Goal: Information Seeking & Learning: Find specific page/section

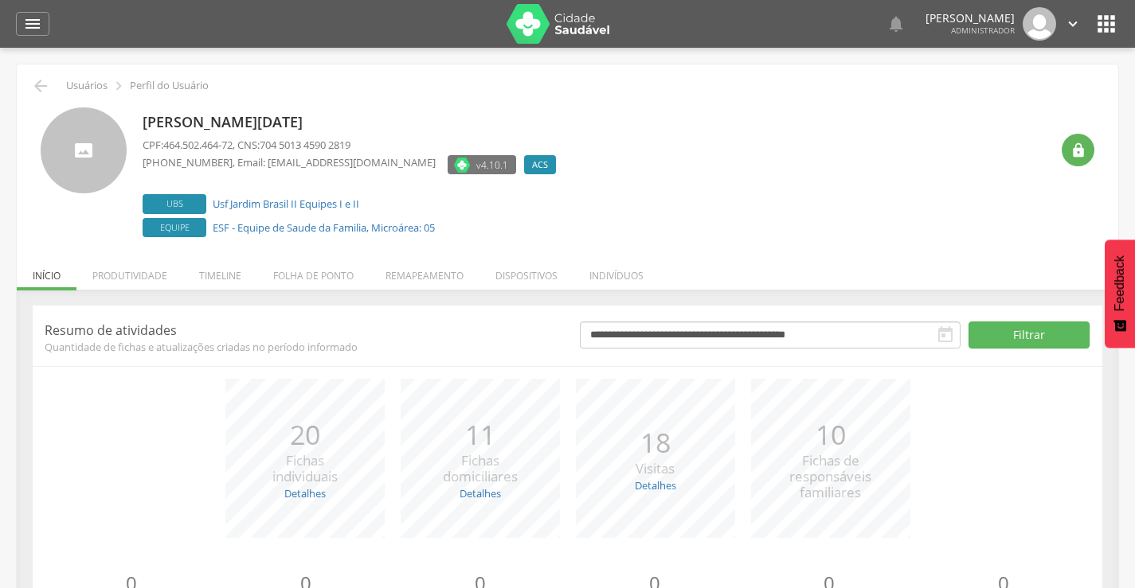
click at [1105, 33] on icon "" at bounding box center [1105, 23] width 25 height 25
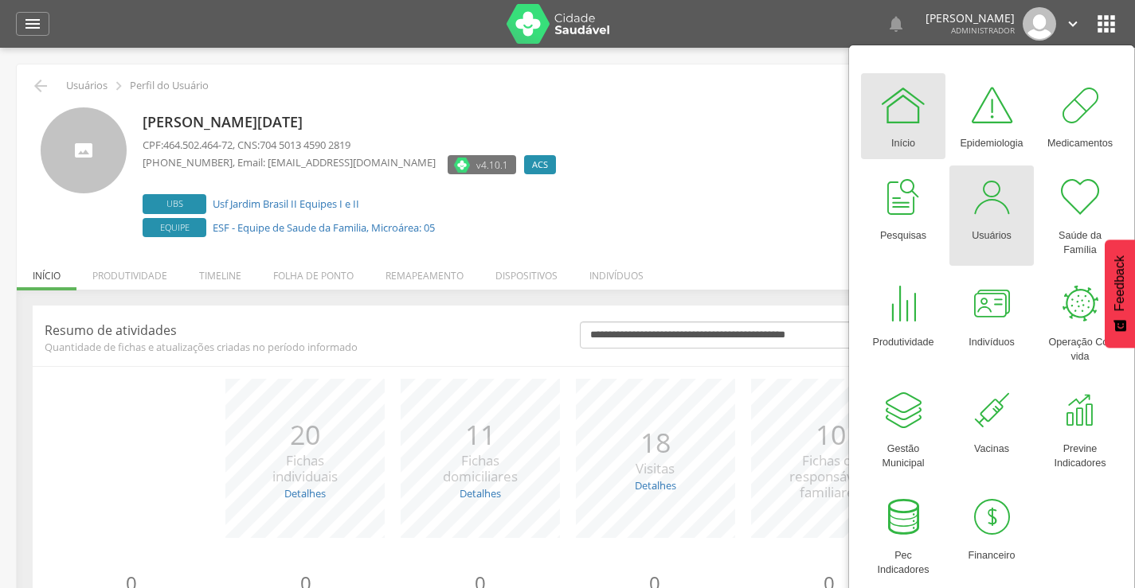
click at [987, 231] on div "Usuários" at bounding box center [991, 232] width 40 height 22
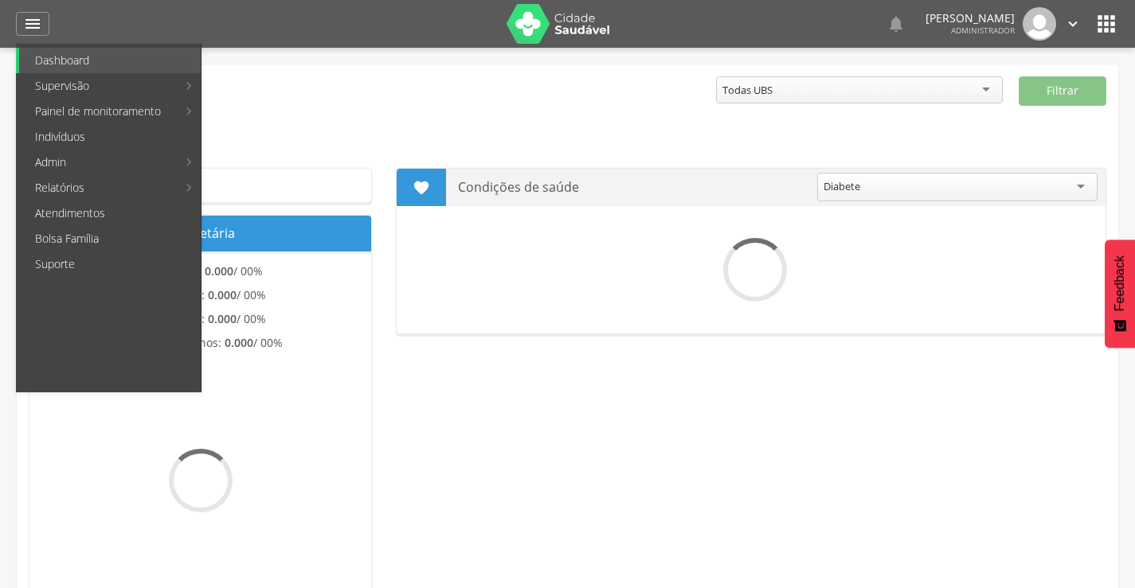
click at [62, 132] on link "Indivíduos" at bounding box center [110, 136] width 182 height 25
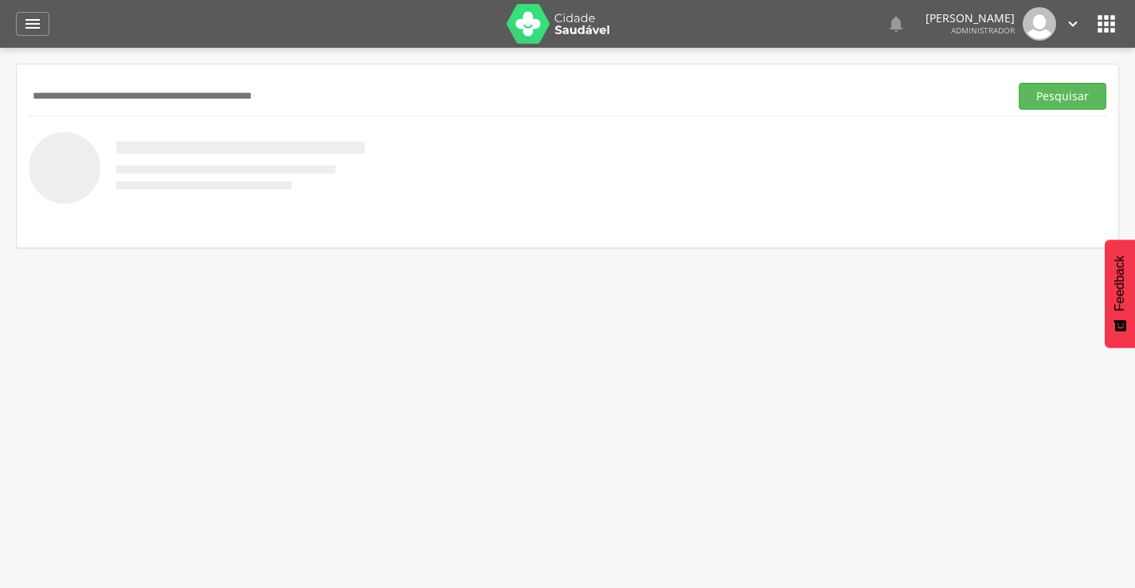
click at [100, 92] on input "text" at bounding box center [516, 96] width 974 height 27
paste input "**********"
type input "**********"
click at [1054, 102] on button "Pesquisar" at bounding box center [1062, 96] width 88 height 27
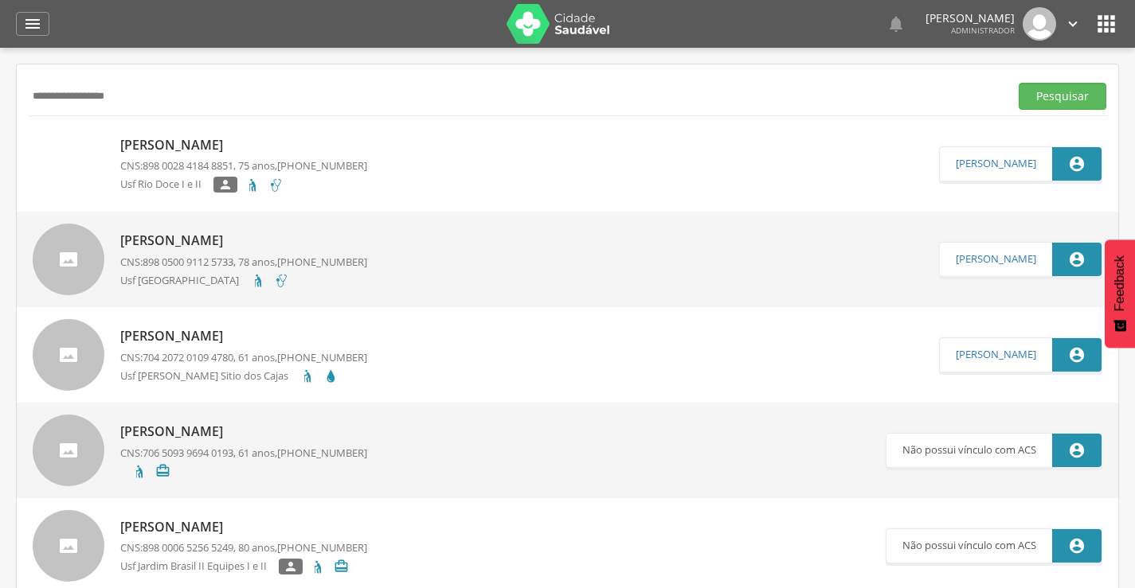
click at [158, 148] on p "[PERSON_NAME]" at bounding box center [243, 145] width 247 height 18
type input "**********"
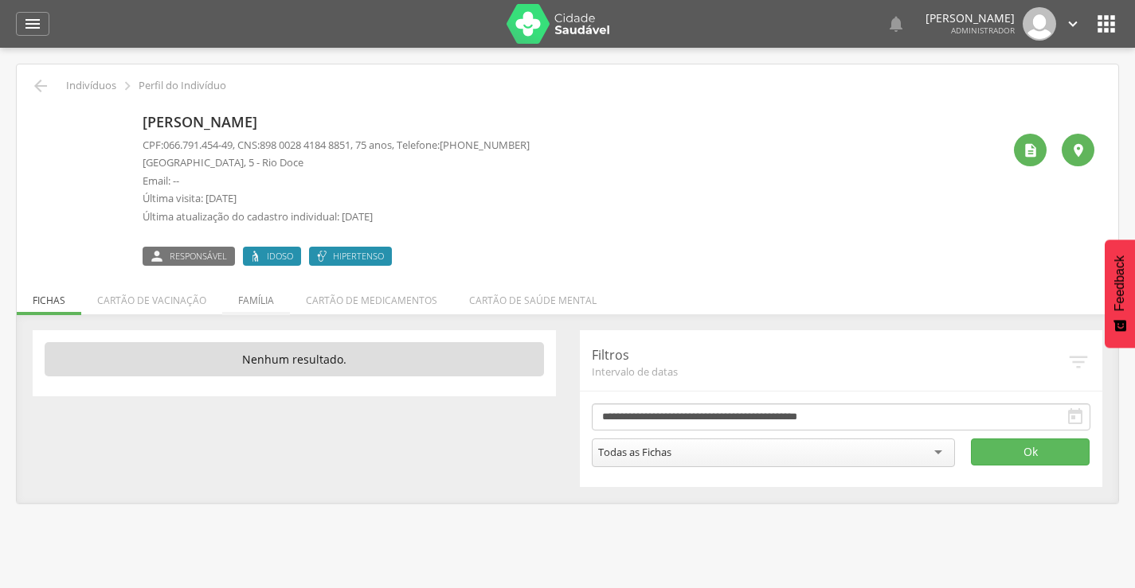
click at [260, 303] on li "Família" at bounding box center [256, 296] width 68 height 37
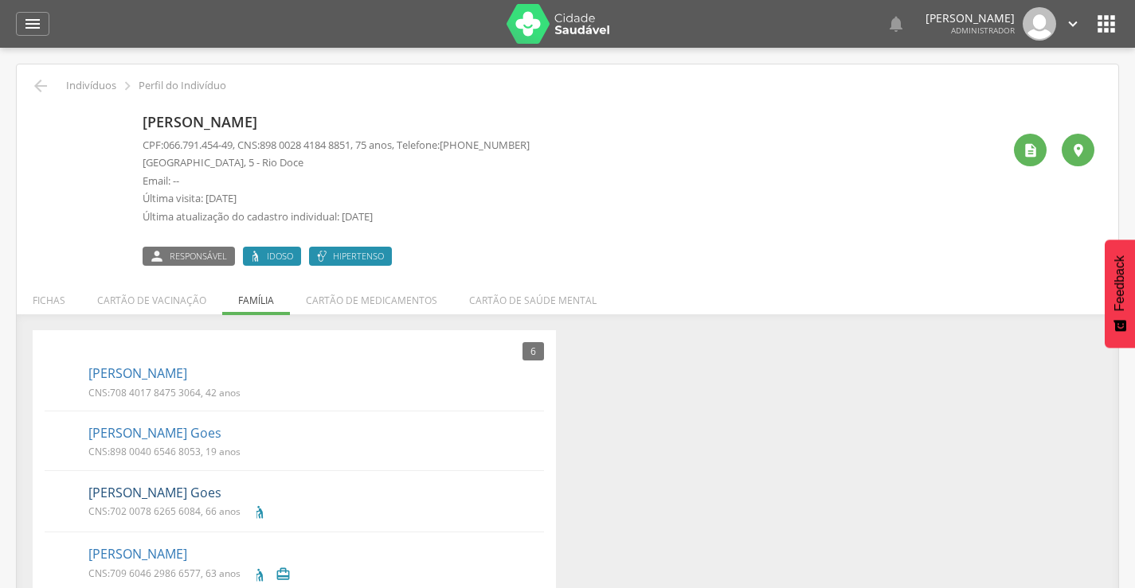
click at [174, 494] on link "[PERSON_NAME] Goes" at bounding box center [154, 493] width 133 height 18
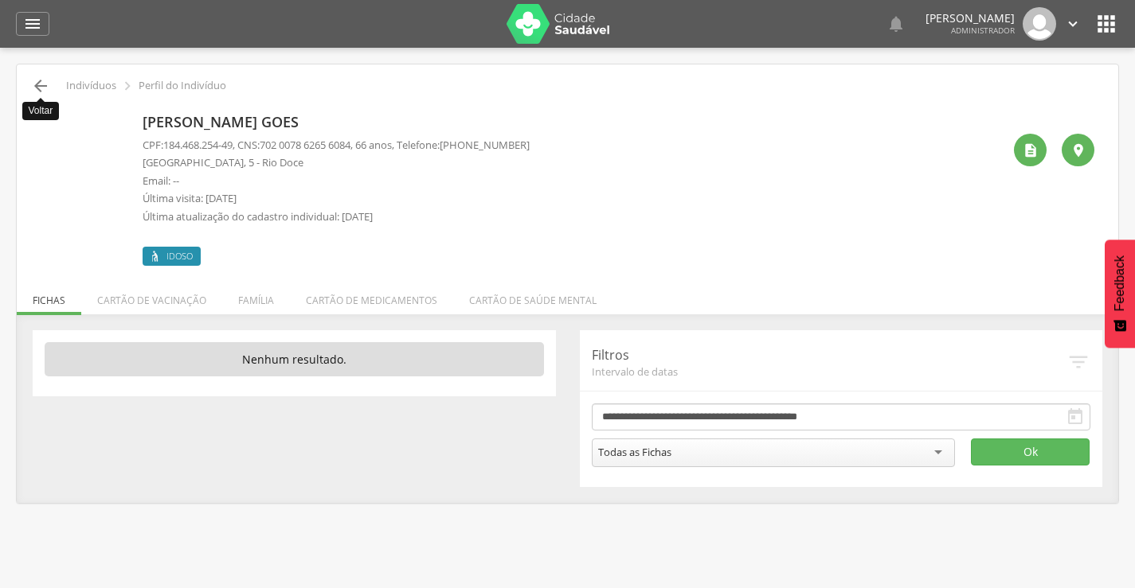
click at [38, 89] on icon "" at bounding box center [40, 85] width 19 height 19
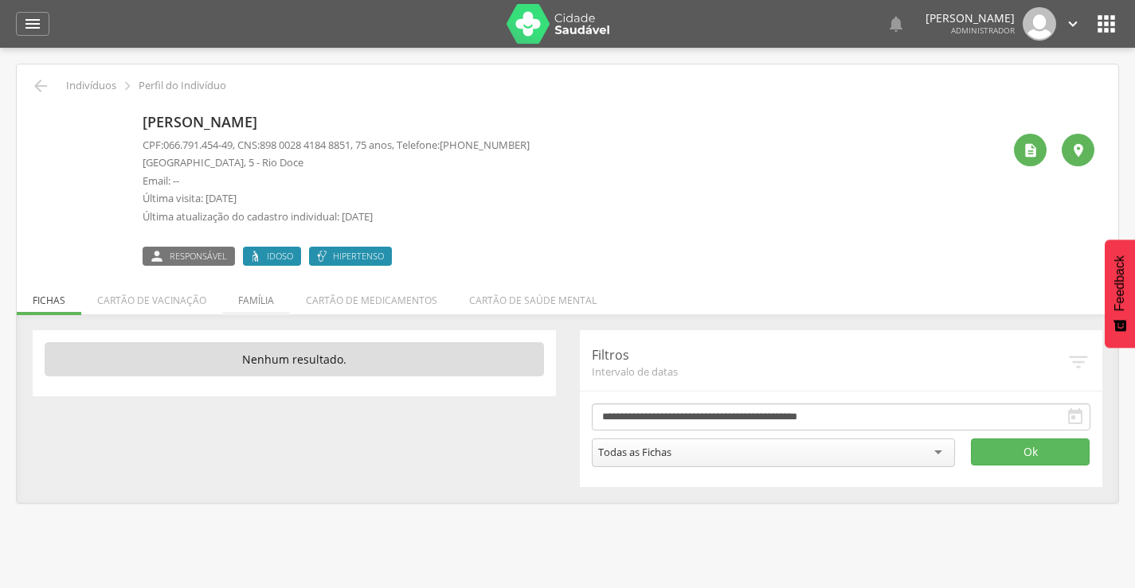
click at [256, 299] on li "Família" at bounding box center [256, 296] width 68 height 37
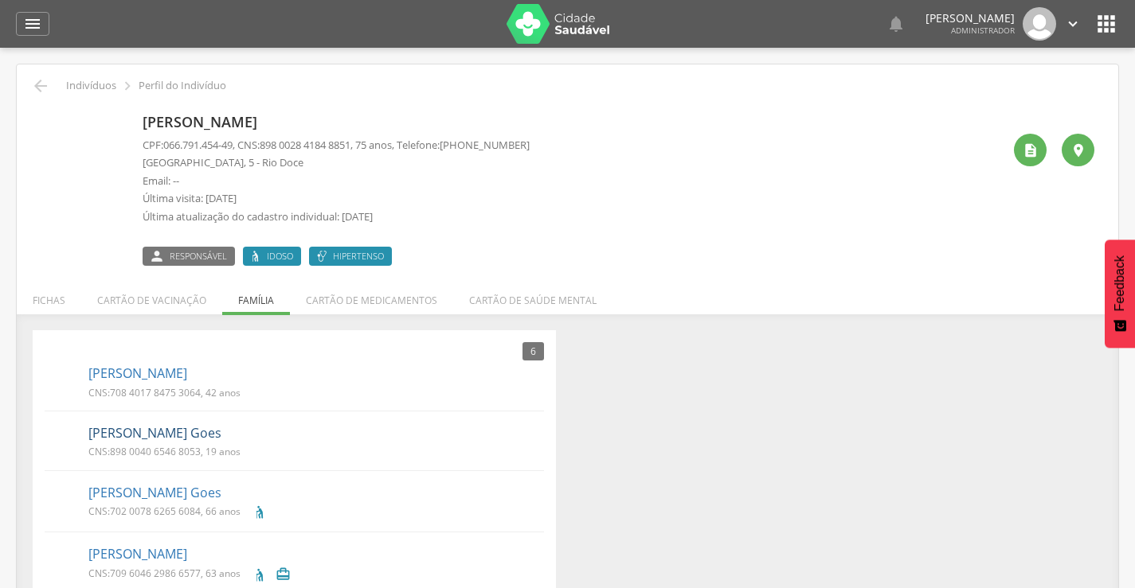
click at [145, 434] on link "Lucas Yuri Soares Goes" at bounding box center [154, 433] width 133 height 18
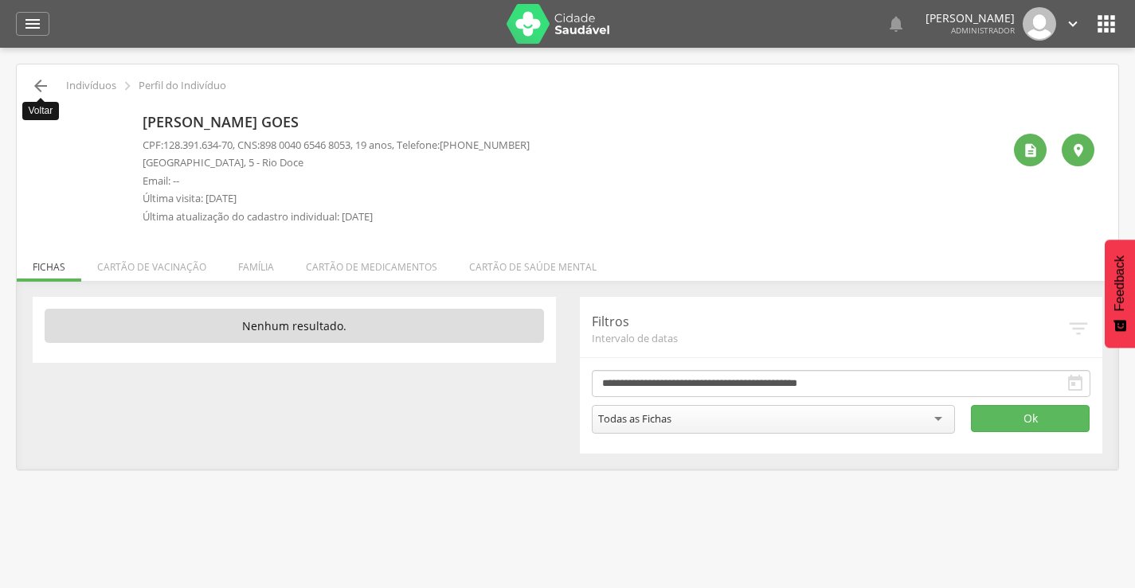
click at [41, 87] on icon "" at bounding box center [40, 85] width 19 height 19
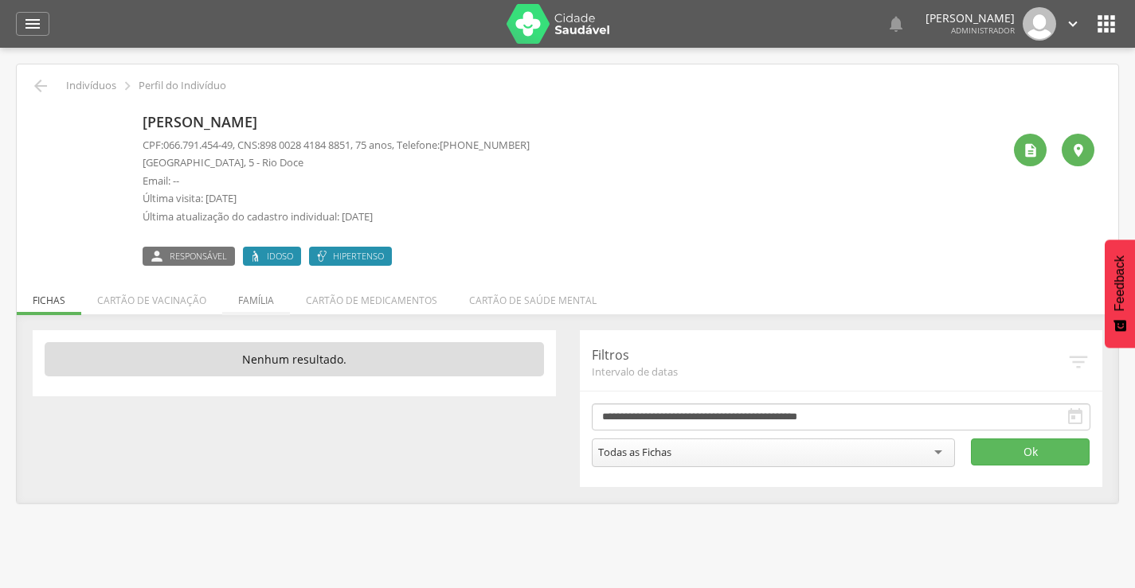
click at [250, 297] on li "Família" at bounding box center [256, 296] width 68 height 37
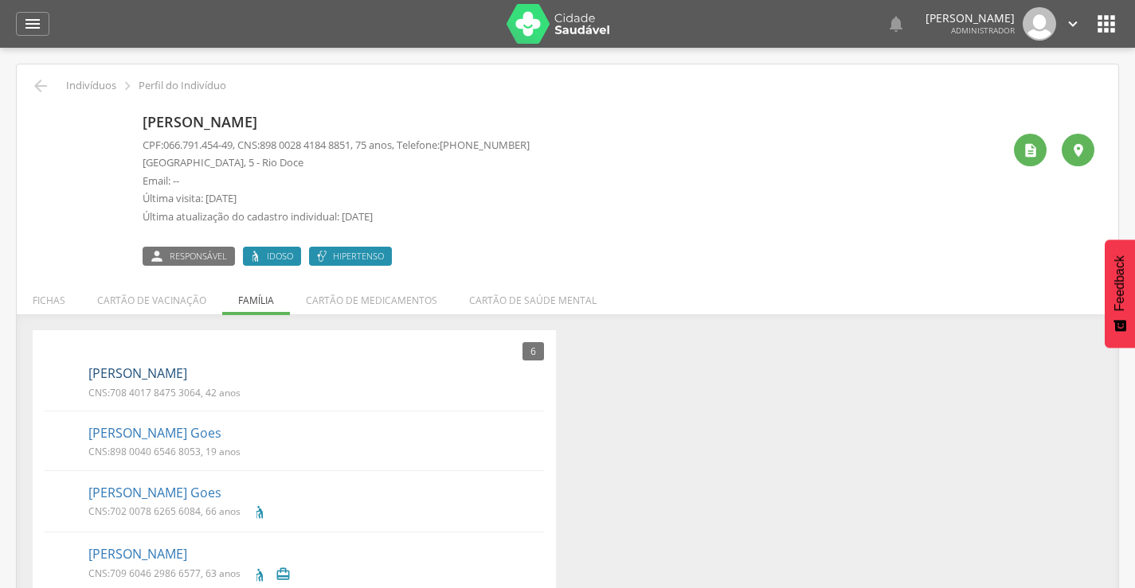
click at [151, 372] on link "Erica Rodrigues Soares" at bounding box center [137, 374] width 99 height 18
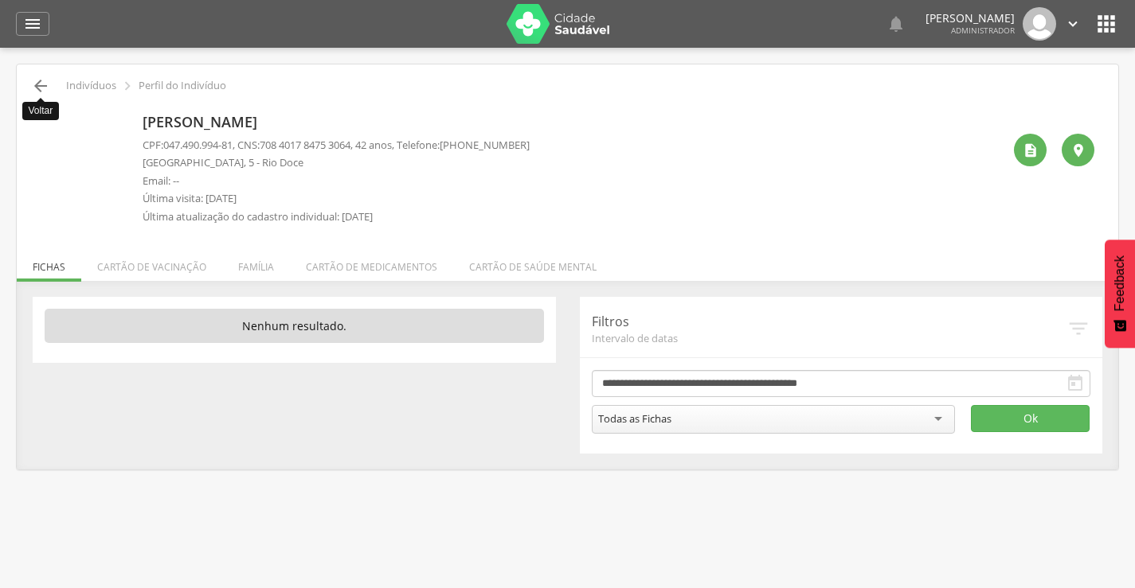
click at [35, 92] on icon "" at bounding box center [40, 85] width 19 height 19
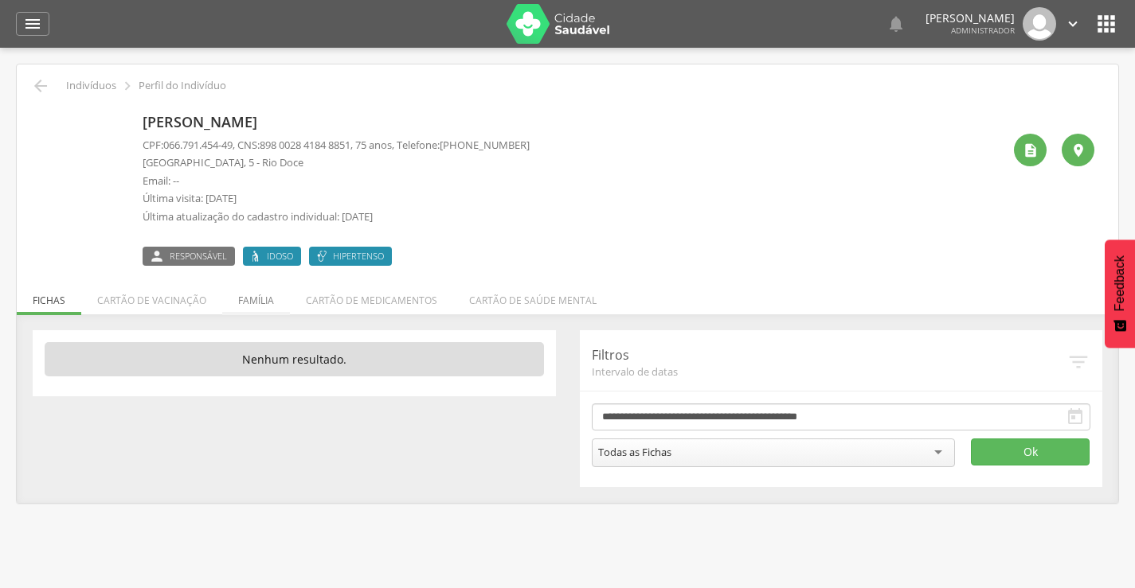
click at [259, 300] on li "Família" at bounding box center [256, 296] width 68 height 37
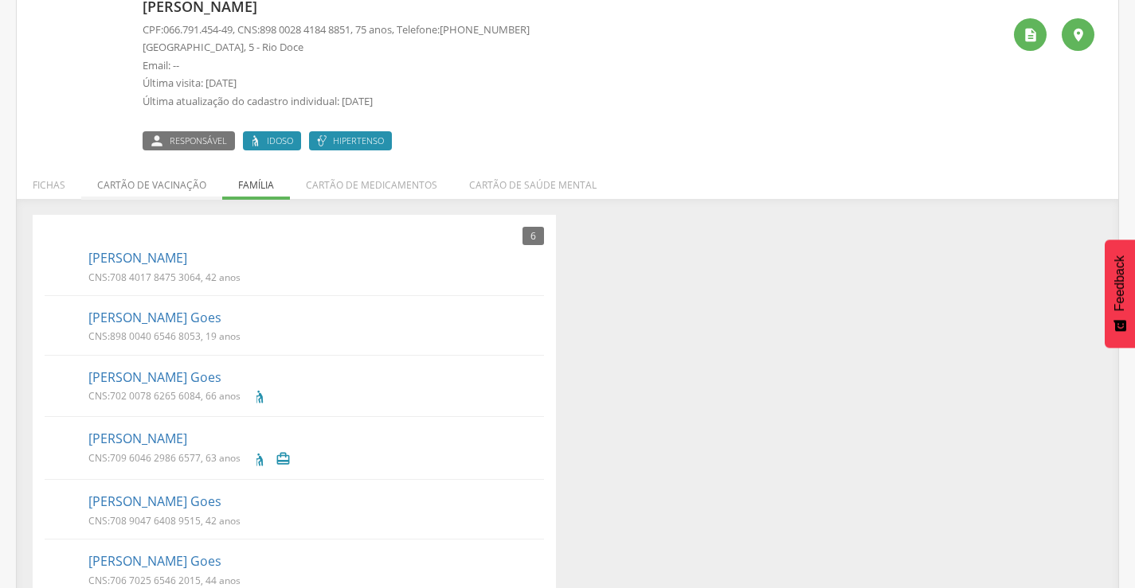
scroll to position [150, 0]
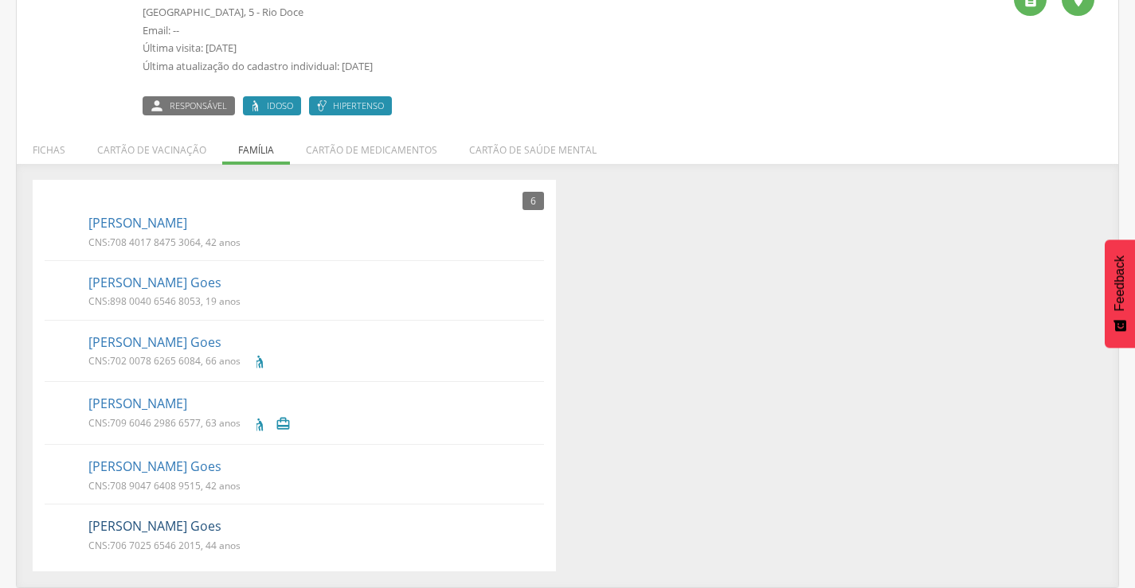
click at [154, 525] on link "Wendel de Oliveira Goes" at bounding box center [154, 527] width 133 height 18
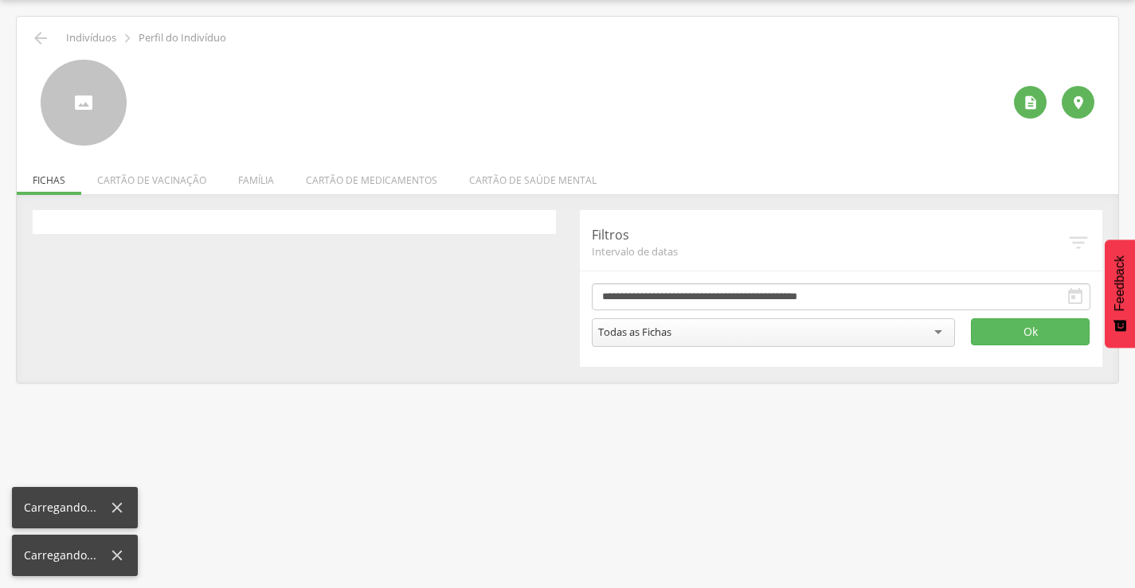
scroll to position [48, 0]
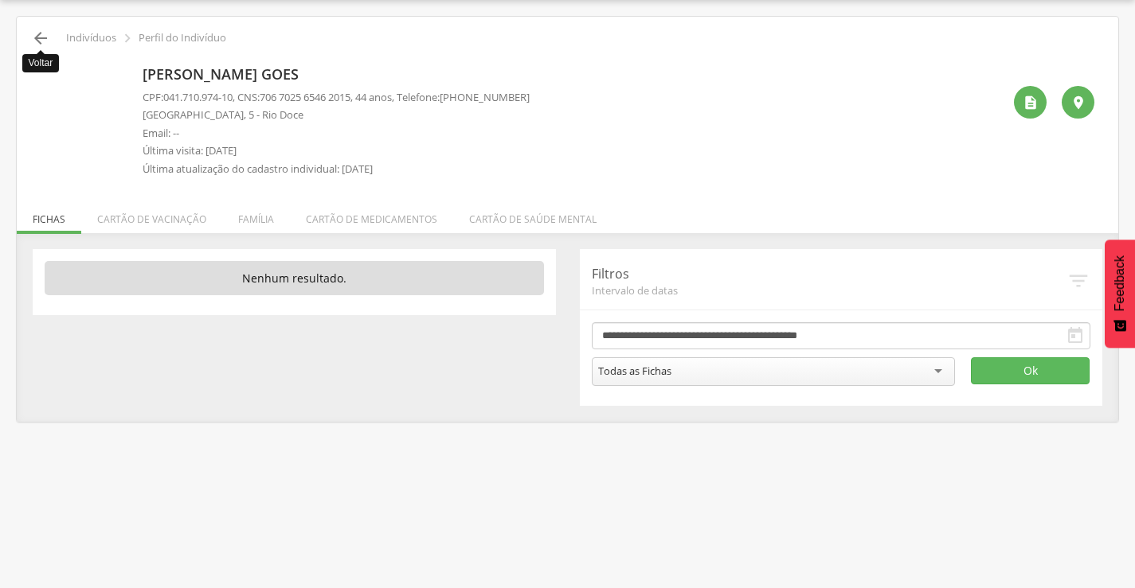
click at [41, 41] on icon "" at bounding box center [40, 38] width 19 height 19
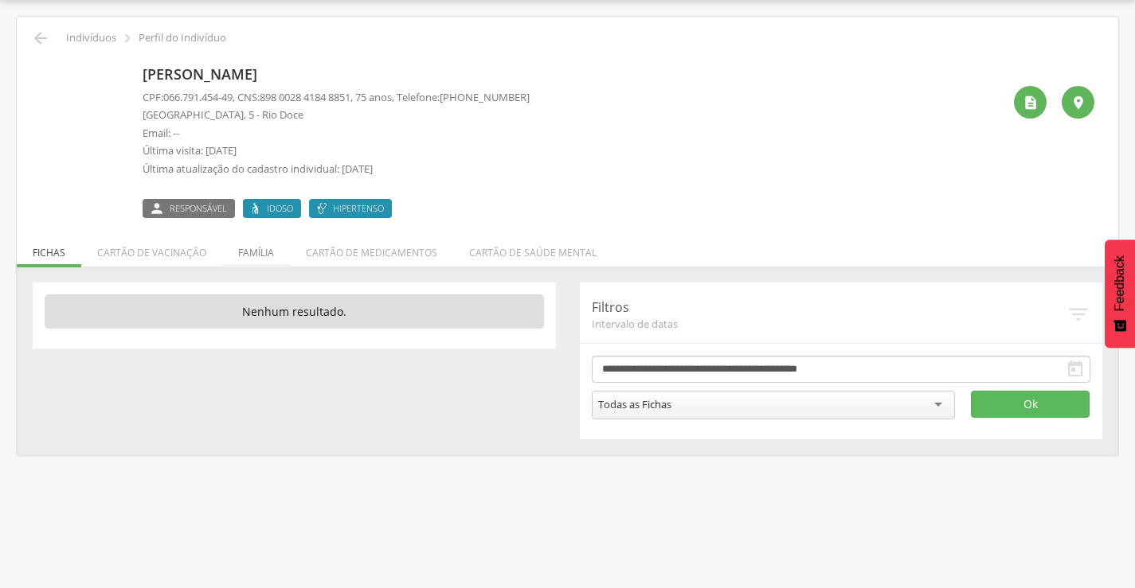
click at [244, 254] on li "Família" at bounding box center [256, 248] width 68 height 37
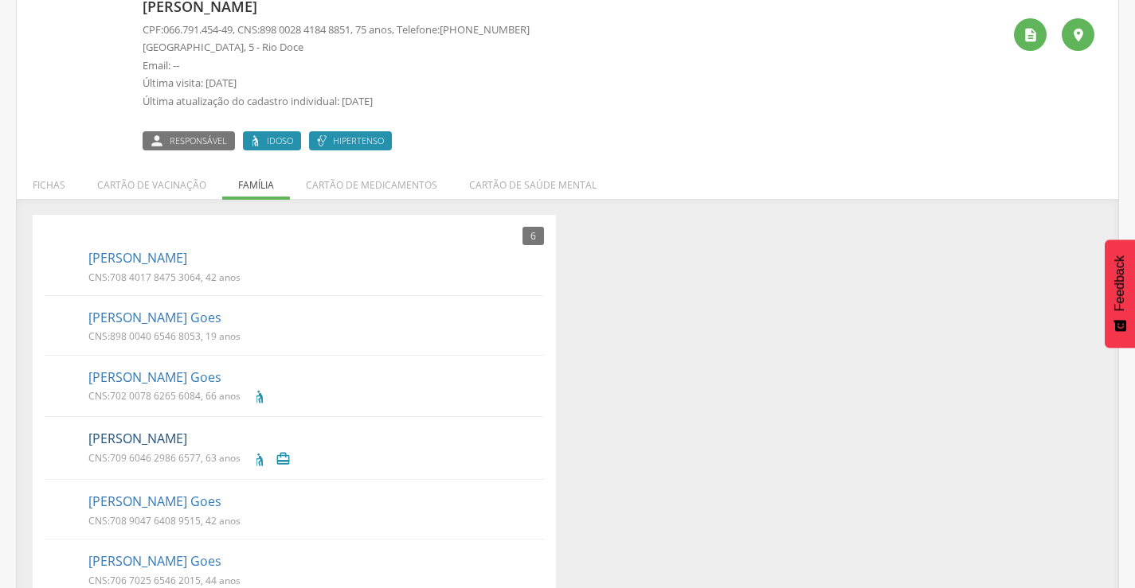
scroll to position [150, 0]
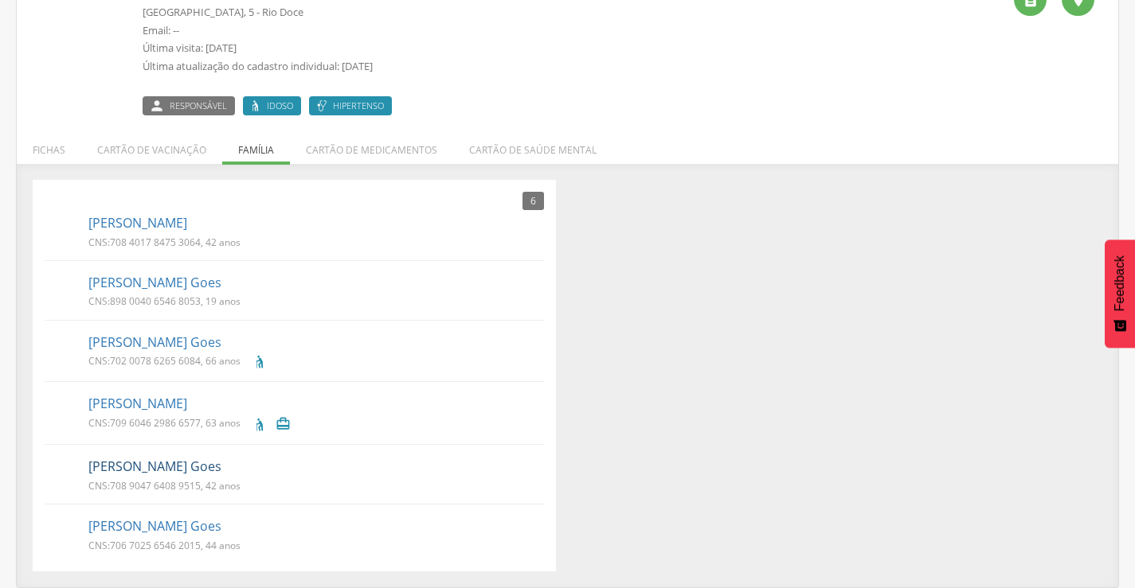
click at [146, 465] on link "[PERSON_NAME] Goes" at bounding box center [154, 467] width 133 height 18
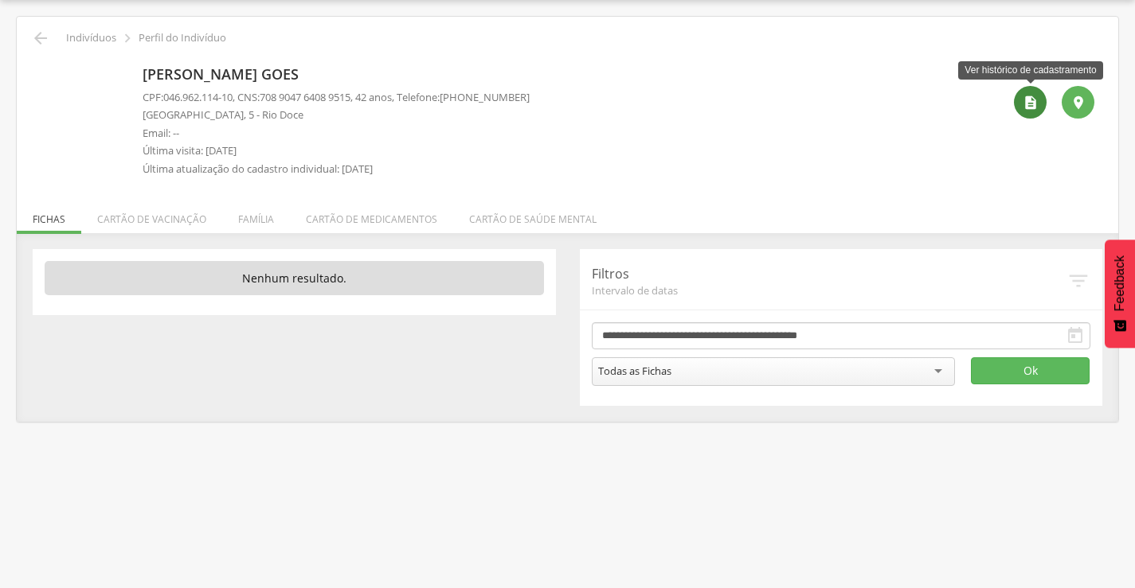
click at [1030, 106] on icon "" at bounding box center [1030, 103] width 16 height 16
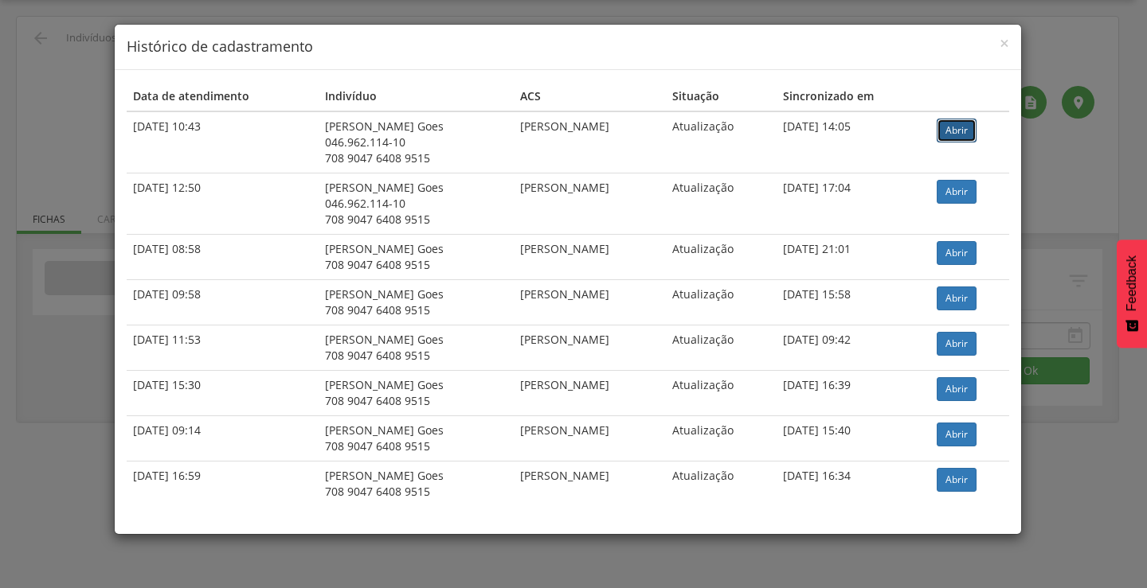
click at [963, 134] on link "Abrir" at bounding box center [956, 131] width 40 height 24
click at [999, 41] on span "×" at bounding box center [1004, 43] width 10 height 22
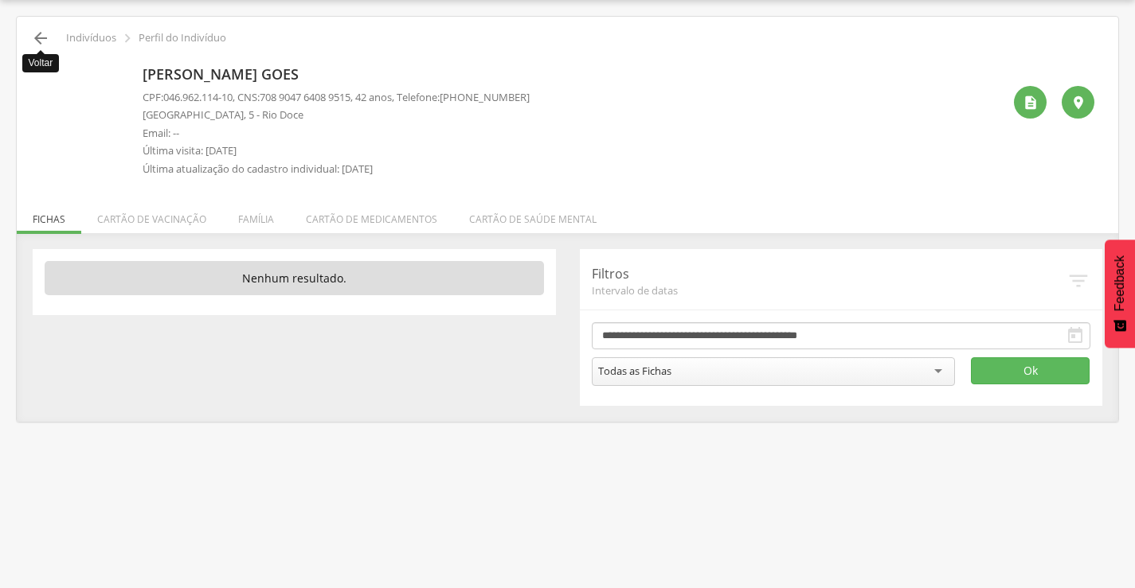
click at [32, 39] on icon "" at bounding box center [40, 38] width 19 height 19
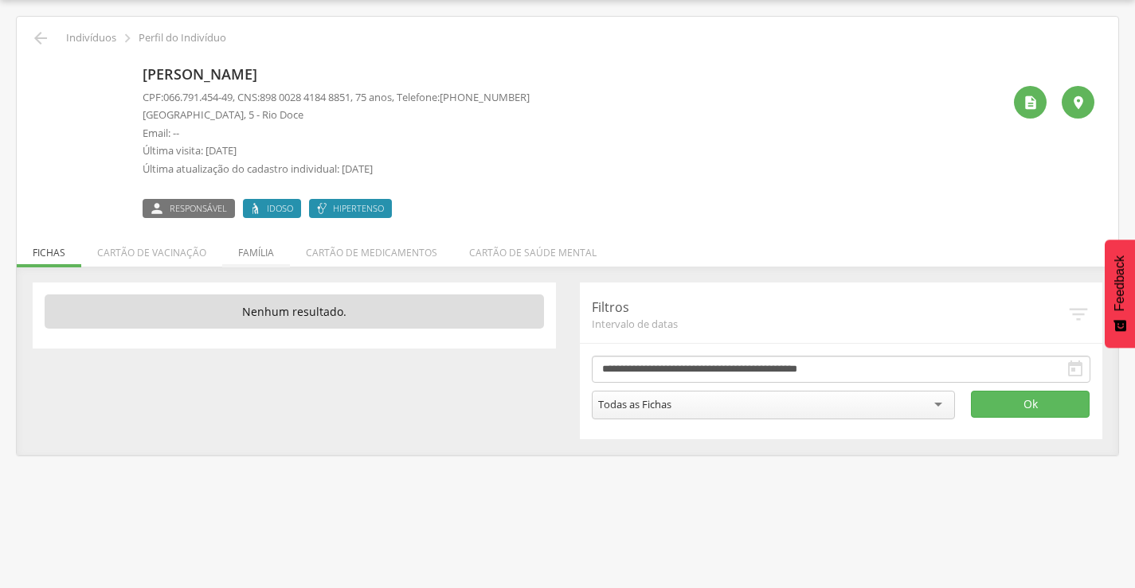
click at [243, 256] on li "Família" at bounding box center [256, 248] width 68 height 37
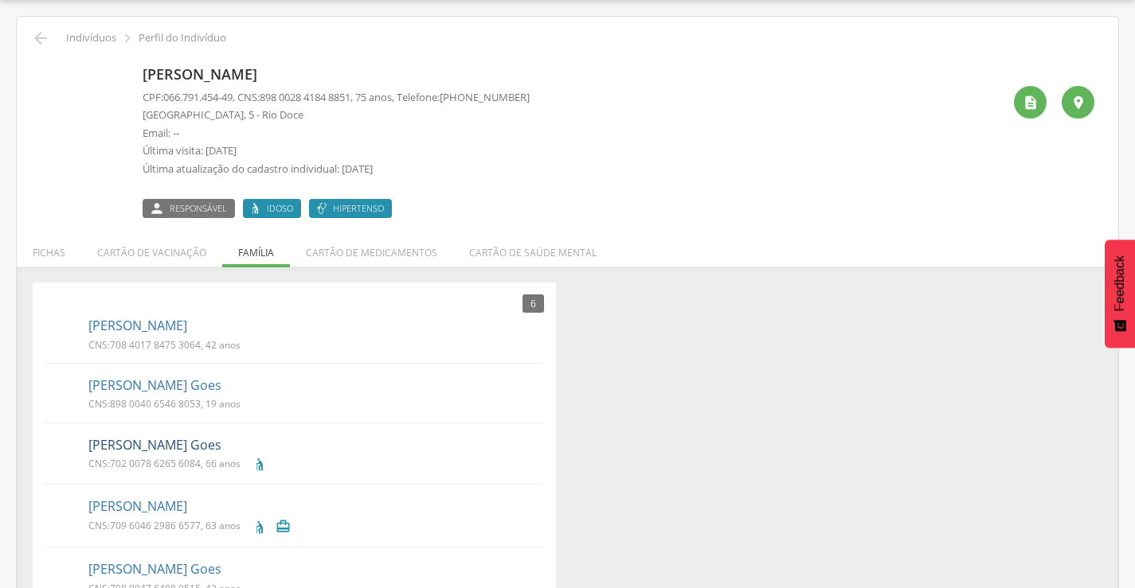
drag, startPoint x: 268, startPoint y: 445, endPoint x: 89, endPoint y: 449, distance: 179.2
click at [89, 449] on p "[PERSON_NAME] Goes" at bounding box center [315, 445] width 455 height 18
copy link "[PERSON_NAME] Goes"
click at [35, 39] on icon "" at bounding box center [40, 38] width 19 height 19
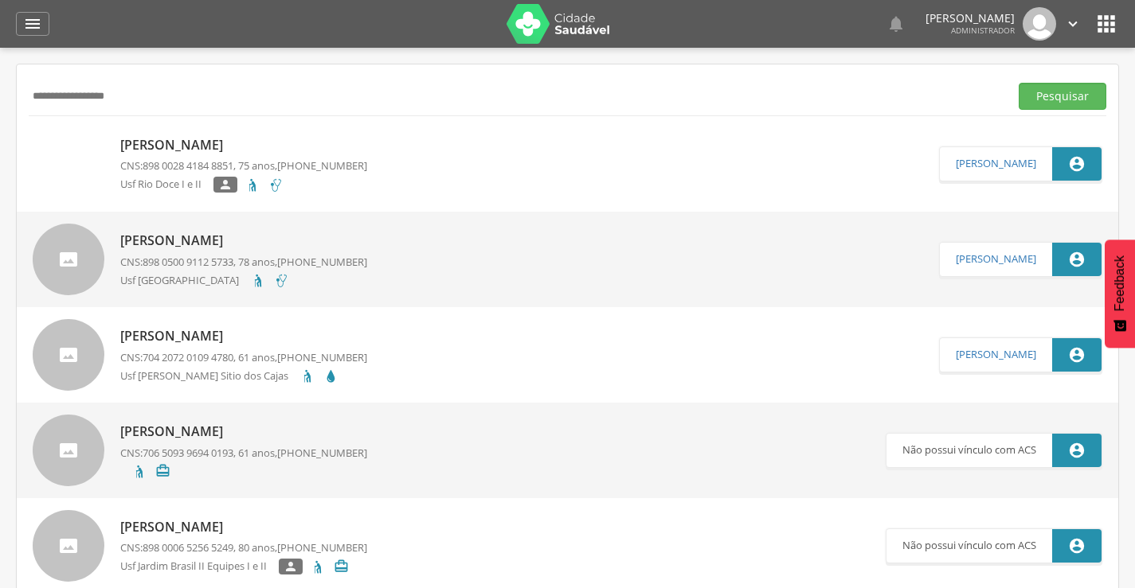
click at [174, 146] on p "[PERSON_NAME]" at bounding box center [243, 145] width 247 height 18
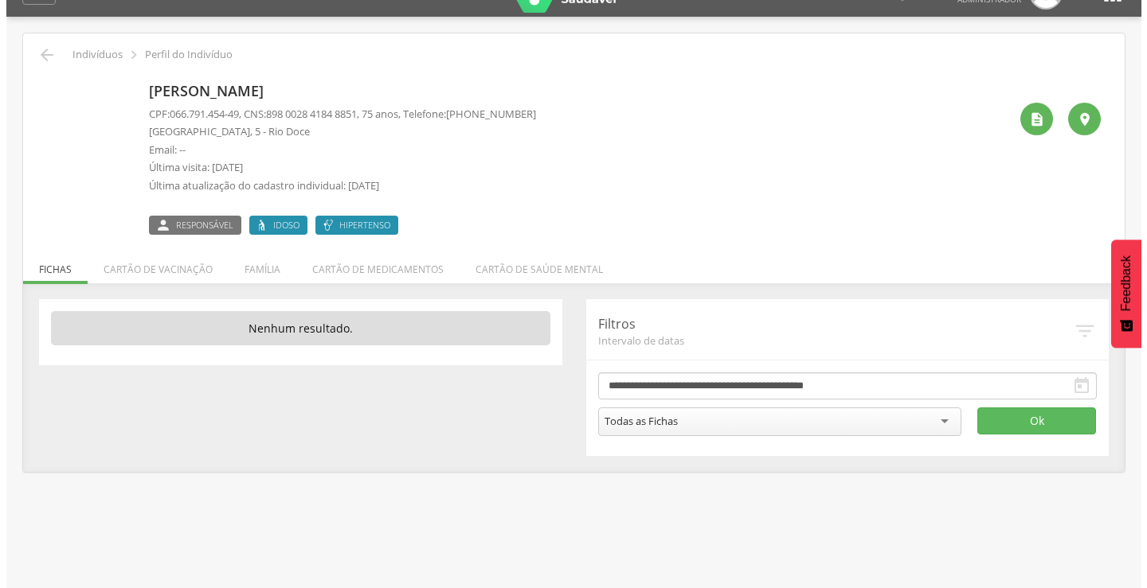
scroll to position [48, 0]
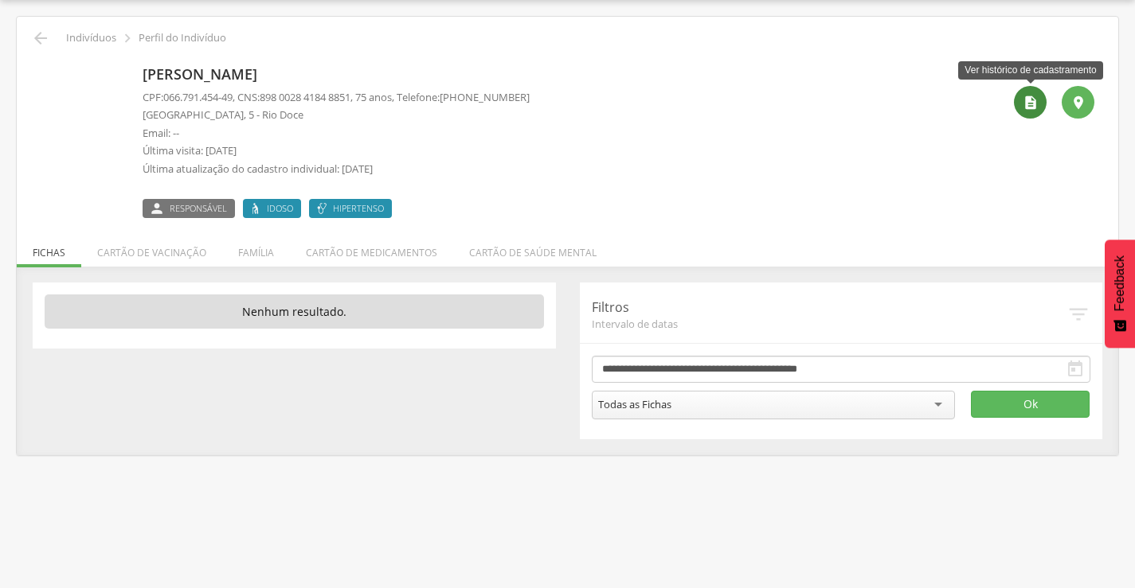
click at [1028, 104] on icon "" at bounding box center [1030, 103] width 16 height 16
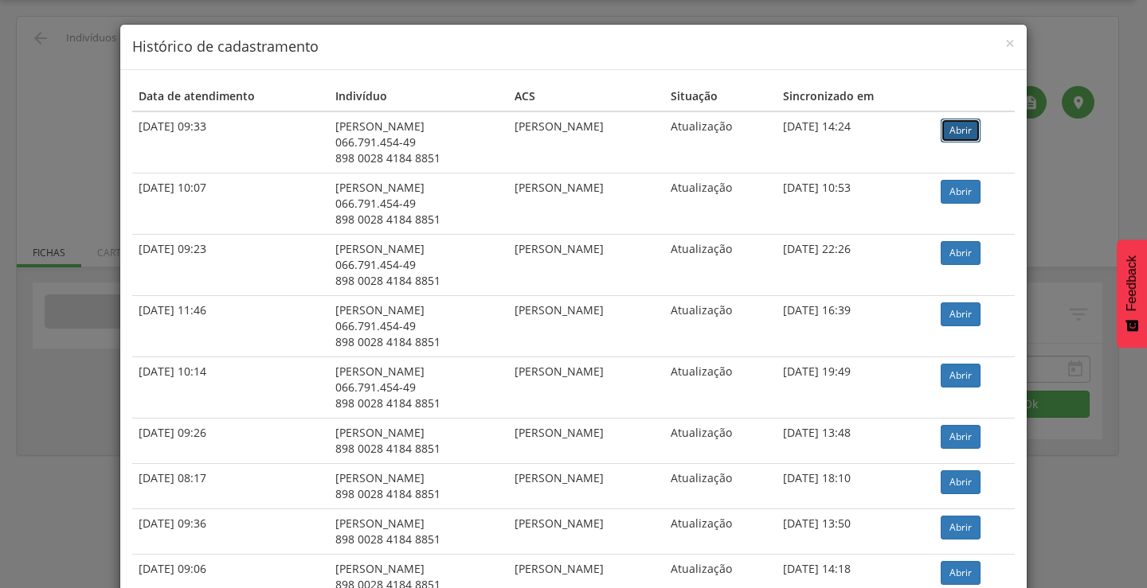
click at [967, 131] on link "Abrir" at bounding box center [960, 131] width 40 height 24
